Goal: Information Seeking & Learning: Find specific fact

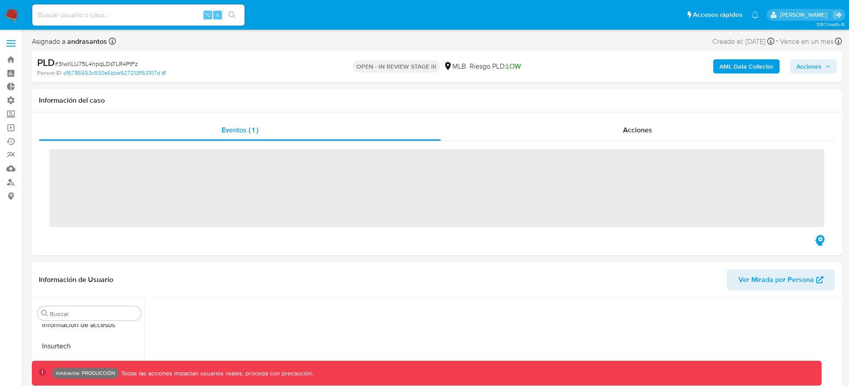
scroll to position [395, 0]
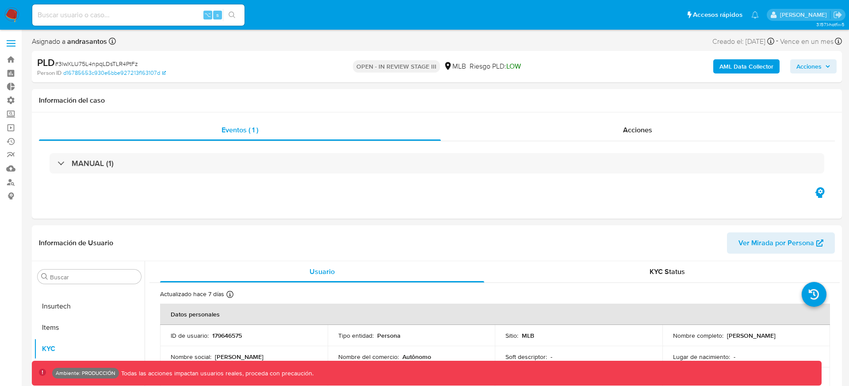
select select "10"
click at [734, 66] on b "AML Data Collector" at bounding box center [746, 66] width 54 height 14
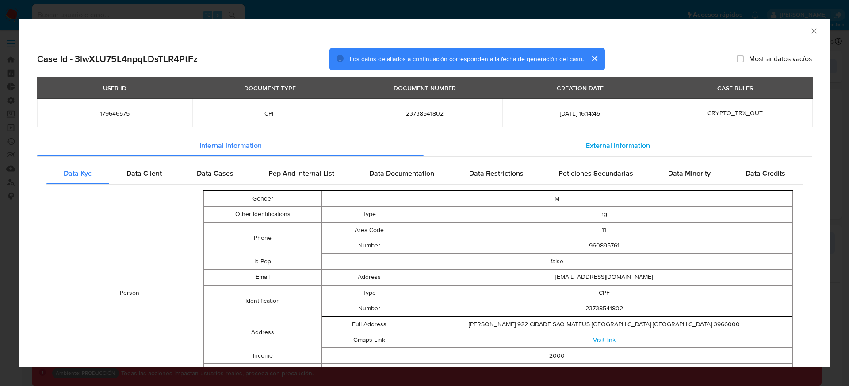
click at [597, 142] on span "External information" at bounding box center [618, 145] width 64 height 10
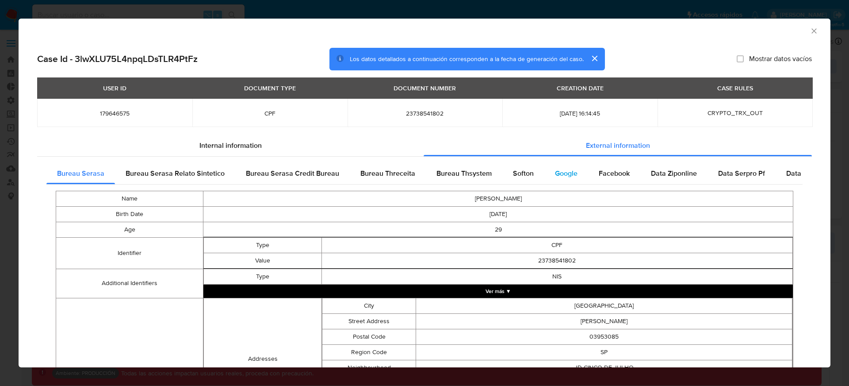
click at [561, 173] on span "Google" at bounding box center [566, 173] width 23 height 10
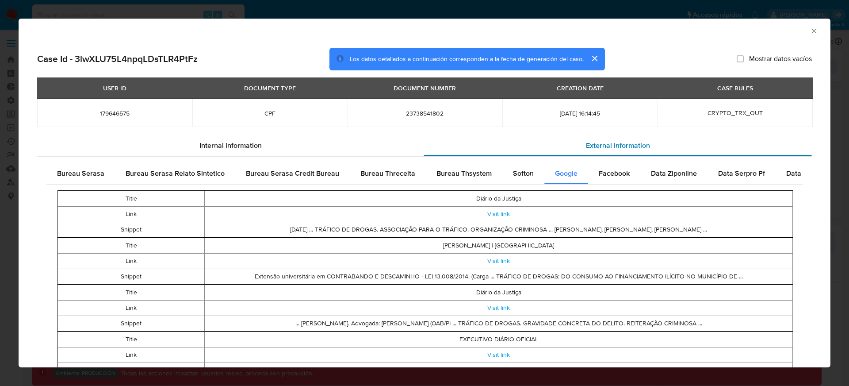
click at [551, 144] on div "External information" at bounding box center [618, 145] width 388 height 21
click at [518, 174] on span "Softon" at bounding box center [523, 173] width 21 height 10
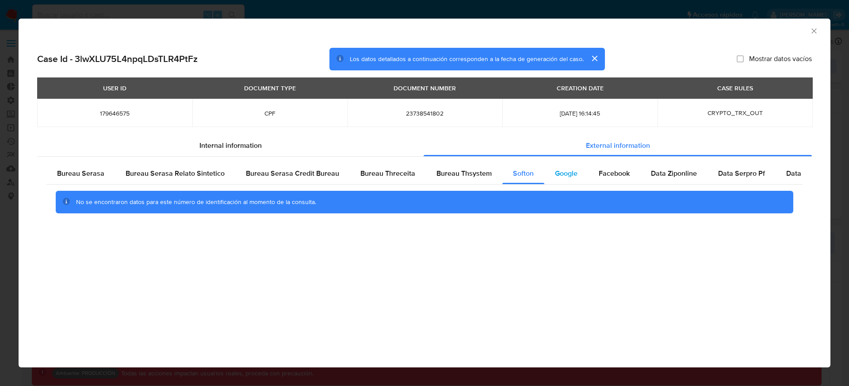
click at [555, 174] on span "Google" at bounding box center [566, 173] width 23 height 10
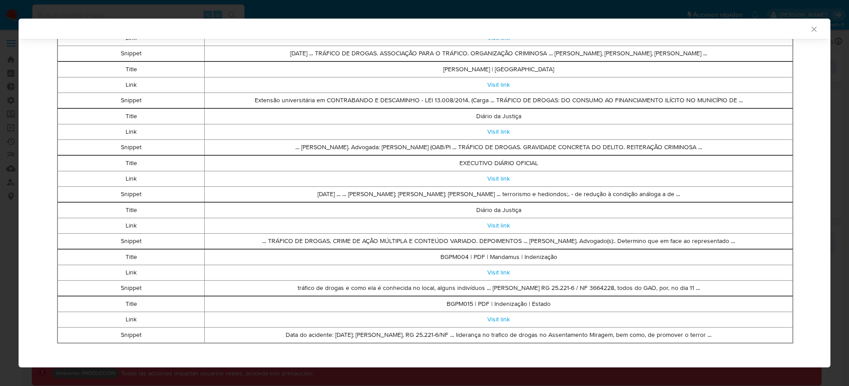
scroll to position [181, 0]
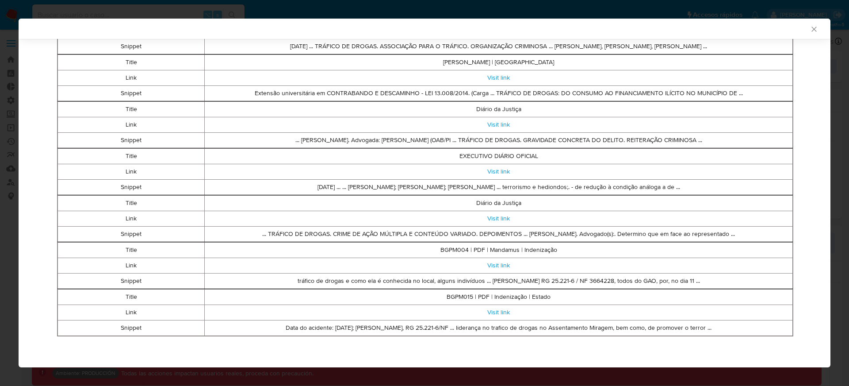
click at [508, 202] on td "Diário da Justiça" at bounding box center [499, 202] width 588 height 15
click at [529, 207] on td "Diário da Justiça" at bounding box center [499, 202] width 588 height 15
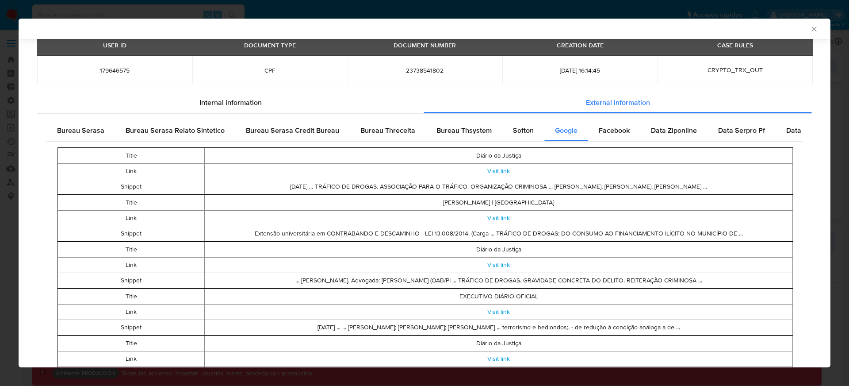
scroll to position [26, 0]
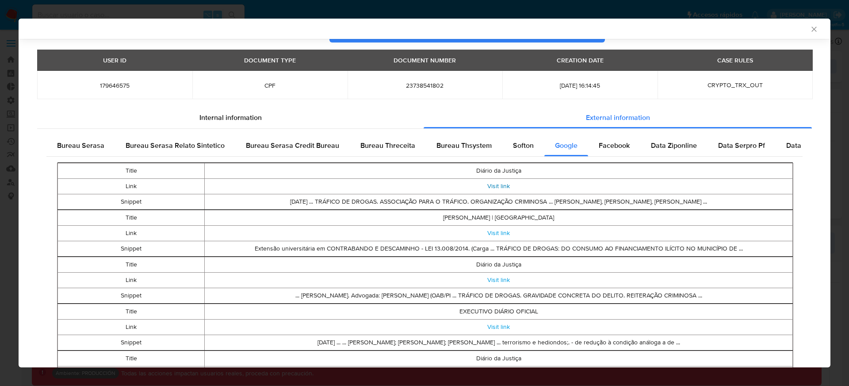
click at [495, 187] on link "Visit link" at bounding box center [498, 185] width 23 height 9
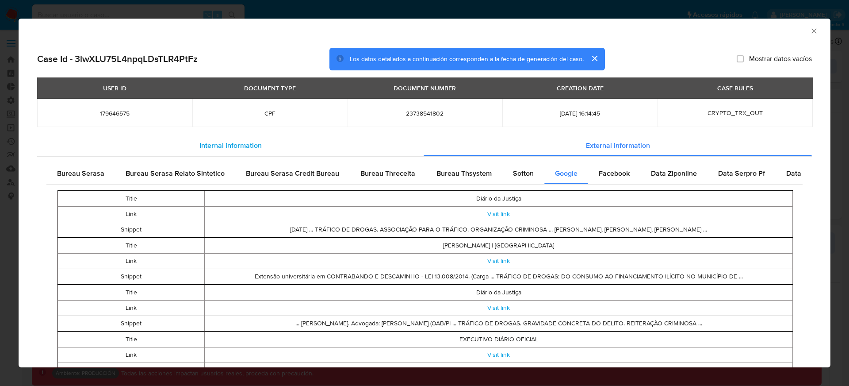
click at [229, 149] on span "Internal information" at bounding box center [230, 145] width 62 height 10
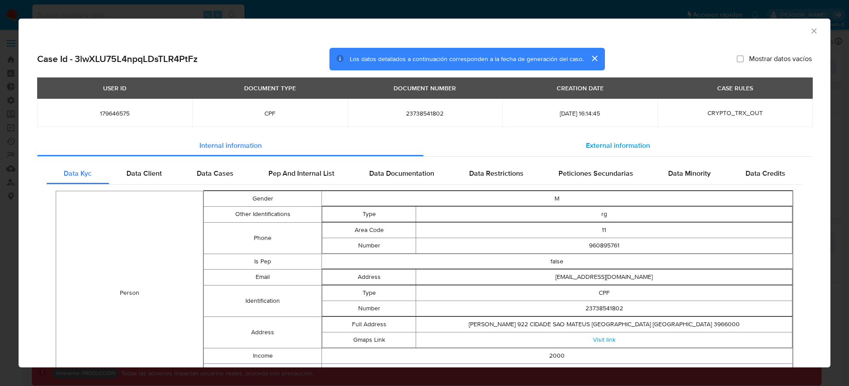
click at [596, 146] on span "External information" at bounding box center [618, 145] width 64 height 10
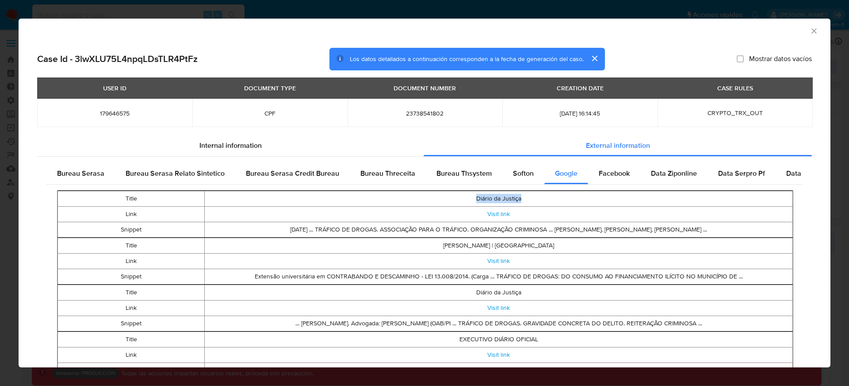
drag, startPoint x: 472, startPoint y: 197, endPoint x: 520, endPoint y: 198, distance: 48.2
click at [520, 198] on td "Diário da Justiça" at bounding box center [499, 198] width 588 height 15
drag, startPoint x: 520, startPoint y: 198, endPoint x: 472, endPoint y: 198, distance: 48.6
click at [472, 198] on td "Diário da Justiça" at bounding box center [499, 198] width 588 height 15
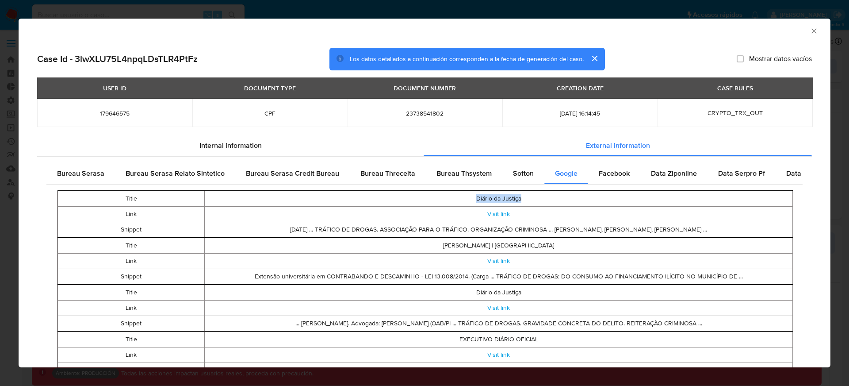
click at [472, 198] on td "Diário da Justiça" at bounding box center [499, 198] width 588 height 15
drag, startPoint x: 472, startPoint y: 198, endPoint x: 534, endPoint y: 198, distance: 61.9
click at [534, 198] on td "Diário da Justiça" at bounding box center [499, 198] width 588 height 15
click at [335, 243] on td "[PERSON_NAME] | [GEOGRAPHIC_DATA]" at bounding box center [499, 244] width 588 height 15
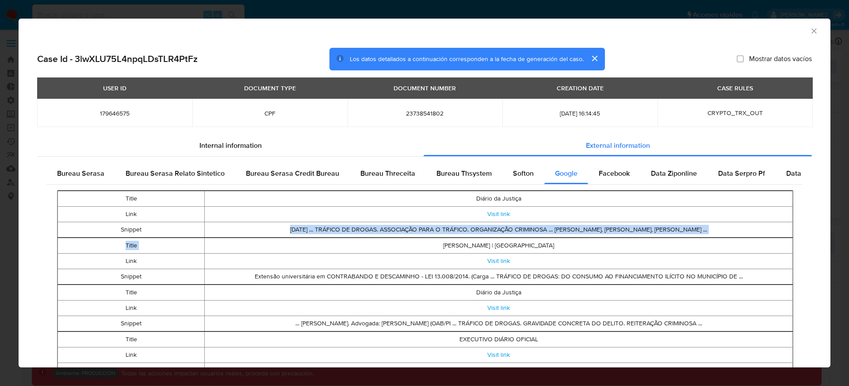
drag, startPoint x: 245, startPoint y: 229, endPoint x: 474, endPoint y: 239, distance: 228.8
click at [474, 238] on tbody "Title Diário da Justiça Link Visit link Snippet [DATE] ... TRÁFICO DE DROGAS. A…" at bounding box center [425, 355] width 738 height 328
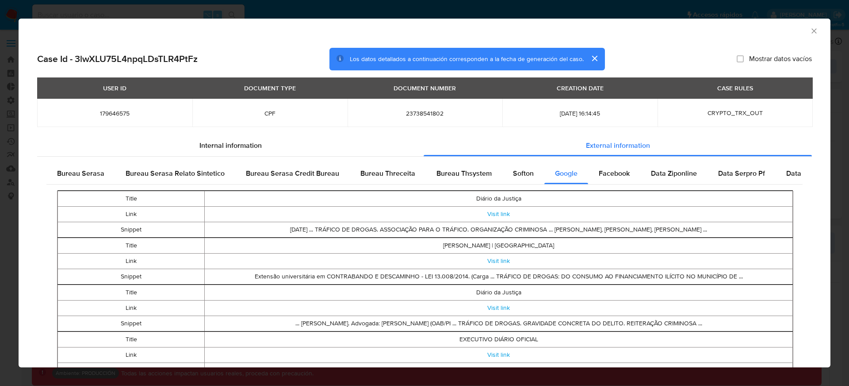
click at [482, 232] on td "[DATE] ... TRÁFICO DE DROGAS. ASSOCIAÇÃO PARA O TRÁFICO. ORGANIZAÇÃO CRIMINOSA …" at bounding box center [499, 229] width 588 height 15
drag, startPoint x: 480, startPoint y: 230, endPoint x: 589, endPoint y: 230, distance: 109.7
click at [589, 230] on td "[DATE] ... TRÁFICO DE DROGAS. ASSOCIAÇÃO PARA O TRÁFICO. ORGANIZAÇÃO CRIMINOSA …" at bounding box center [499, 229] width 588 height 15
drag, startPoint x: 589, startPoint y: 230, endPoint x: 480, endPoint y: 229, distance: 109.7
click at [480, 229] on td "[DATE] ... TRÁFICO DE DROGAS. ASSOCIAÇÃO PARA O TRÁFICO. ORGANIZAÇÃO CRIMINOSA …" at bounding box center [499, 229] width 588 height 15
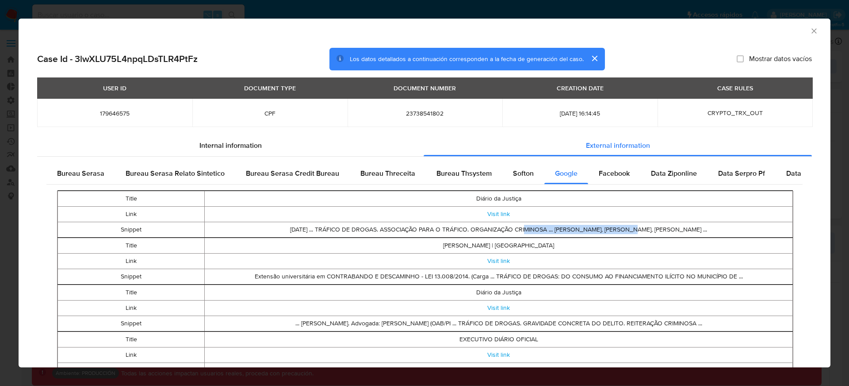
click at [480, 229] on td "[DATE] ... TRÁFICO DE DROGAS. ASSOCIAÇÃO PARA O TRÁFICO. ORGANIZAÇÃO CRIMINOSA …" at bounding box center [499, 229] width 588 height 15
drag, startPoint x: 444, startPoint y: 228, endPoint x: 538, endPoint y: 227, distance: 94.2
click at [538, 227] on td "[DATE] ... TRÁFICO DE DROGAS. ASSOCIAÇÃO PARA O TRÁFICO. ORGANIZAÇÃO CRIMINOSA …" at bounding box center [499, 229] width 588 height 15
click at [536, 227] on td "[DATE] ... TRÁFICO DE DROGAS. ASSOCIAÇÃO PARA O TRÁFICO. ORGANIZAÇÃO CRIMINOSA …" at bounding box center [499, 229] width 588 height 15
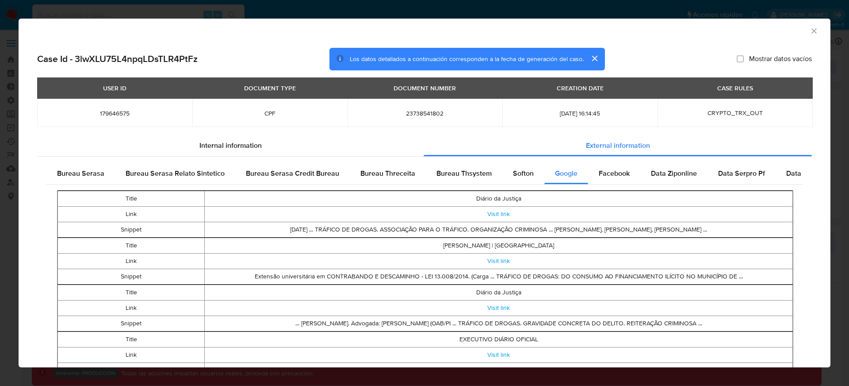
click at [514, 228] on td "[DATE] ... TRÁFICO DE DROGAS. ASSOCIAÇÃO PARA O TRÁFICO. ORGANIZAÇÃO CRIMINOSA …" at bounding box center [499, 229] width 588 height 15
click at [490, 230] on td "[DATE] ... TRÁFICO DE DROGAS. ASSOCIAÇÃO PARA O TRÁFICO. ORGANIZAÇÃO CRIMINOSA …" at bounding box center [499, 229] width 588 height 15
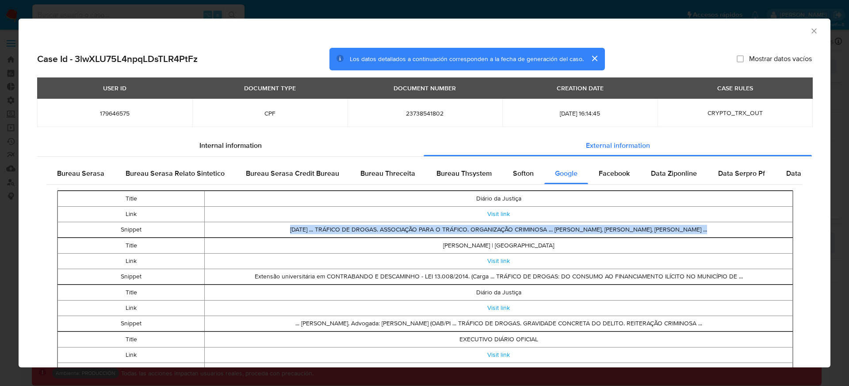
click at [490, 230] on td "[DATE] ... TRÁFICO DE DROGAS. ASSOCIAÇÃO PARA O TRÁFICO. ORGANIZAÇÃO CRIMINOSA …" at bounding box center [499, 229] width 588 height 15
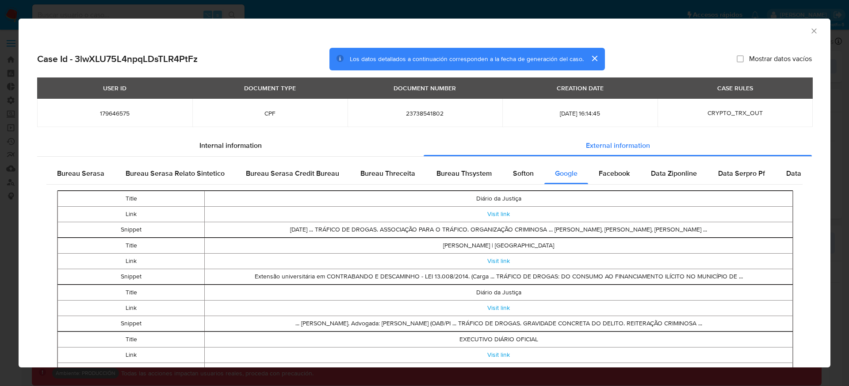
click at [494, 228] on td "[DATE] ... TRÁFICO DE DROGAS. ASSOCIAÇÃO PARA O TRÁFICO. ORGANIZAÇÃO CRIMINOSA …" at bounding box center [499, 229] width 588 height 15
click at [493, 228] on td "[DATE] ... TRÁFICO DE DROGAS. ASSOCIAÇÃO PARA O TRÁFICO. ORGANIZAÇÃO CRIMINOSA …" at bounding box center [499, 229] width 588 height 15
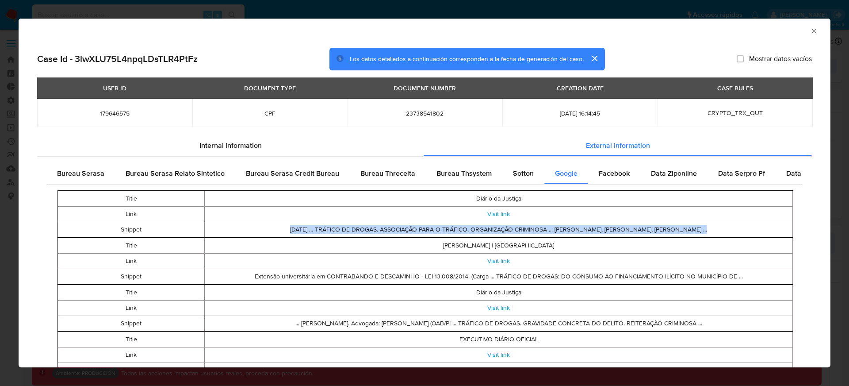
click at [493, 228] on td "[DATE] ... TRÁFICO DE DROGAS. ASSOCIAÇÃO PARA O TRÁFICO. ORGANIZAÇÃO CRIMINOSA …" at bounding box center [499, 229] width 588 height 15
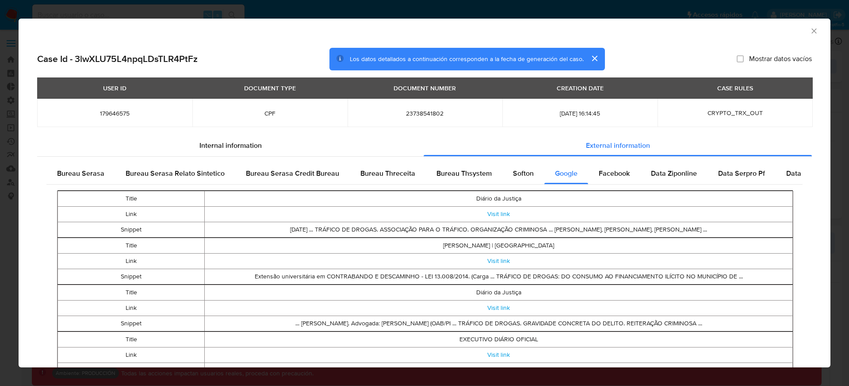
click at [487, 228] on td "[DATE] ... TRÁFICO DE DROGAS. ASSOCIAÇÃO PARA O TRÁFICO. ORGANIZAÇÃO CRIMINOSA …" at bounding box center [499, 229] width 588 height 15
click at [498, 215] on link "Visit link" at bounding box center [498, 213] width 23 height 9
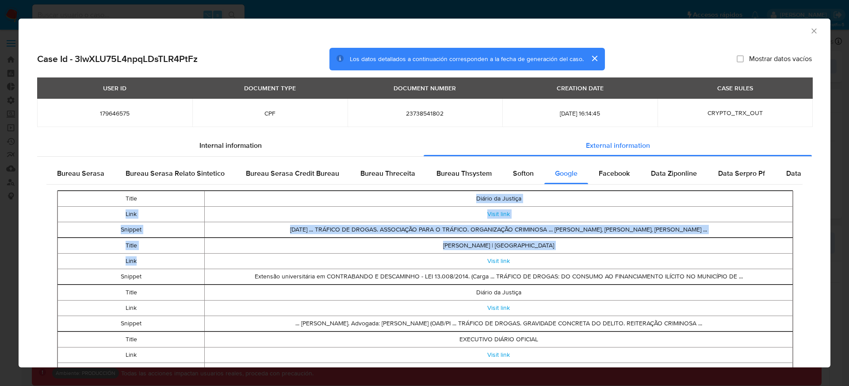
drag, startPoint x: 218, startPoint y: 202, endPoint x: 232, endPoint y: 255, distance: 55.2
click at [232, 255] on tbody "Title Diário da Justiça Link Visit link Snippet [DATE] ... TRÁFICO DE DROGAS. A…" at bounding box center [425, 355] width 738 height 328
click at [232, 255] on td "Visit link" at bounding box center [499, 260] width 588 height 15
